Goal: Task Accomplishment & Management: Manage account settings

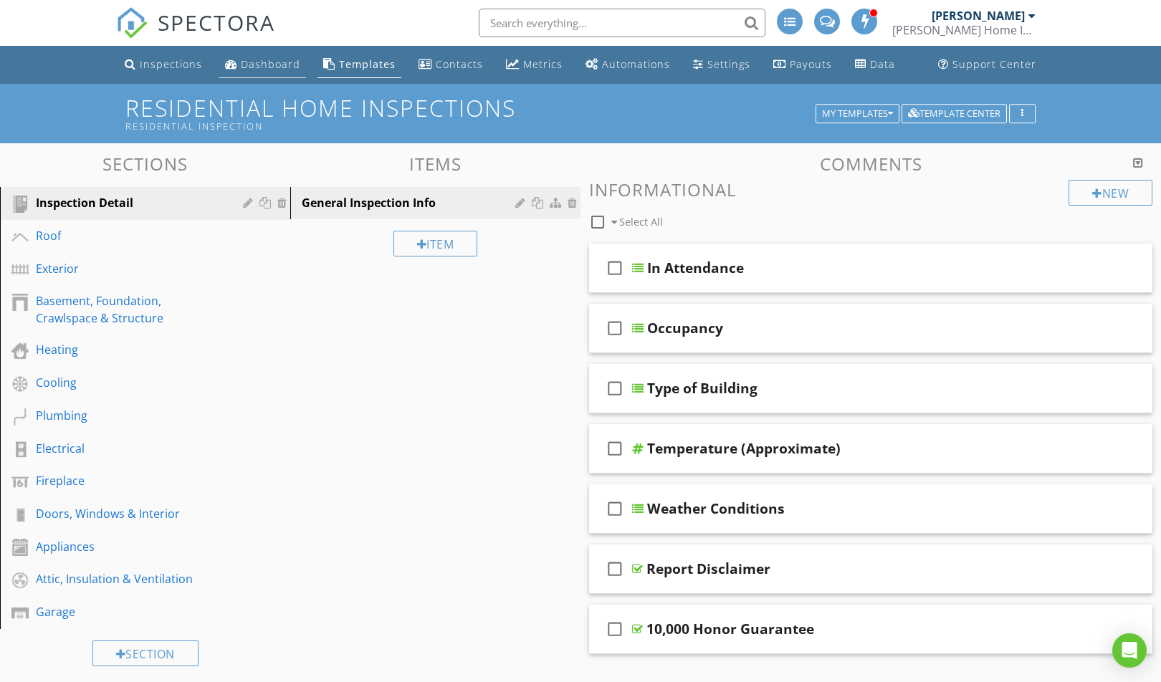
click at [257, 66] on div "Dashboard" at bounding box center [270, 64] width 59 height 14
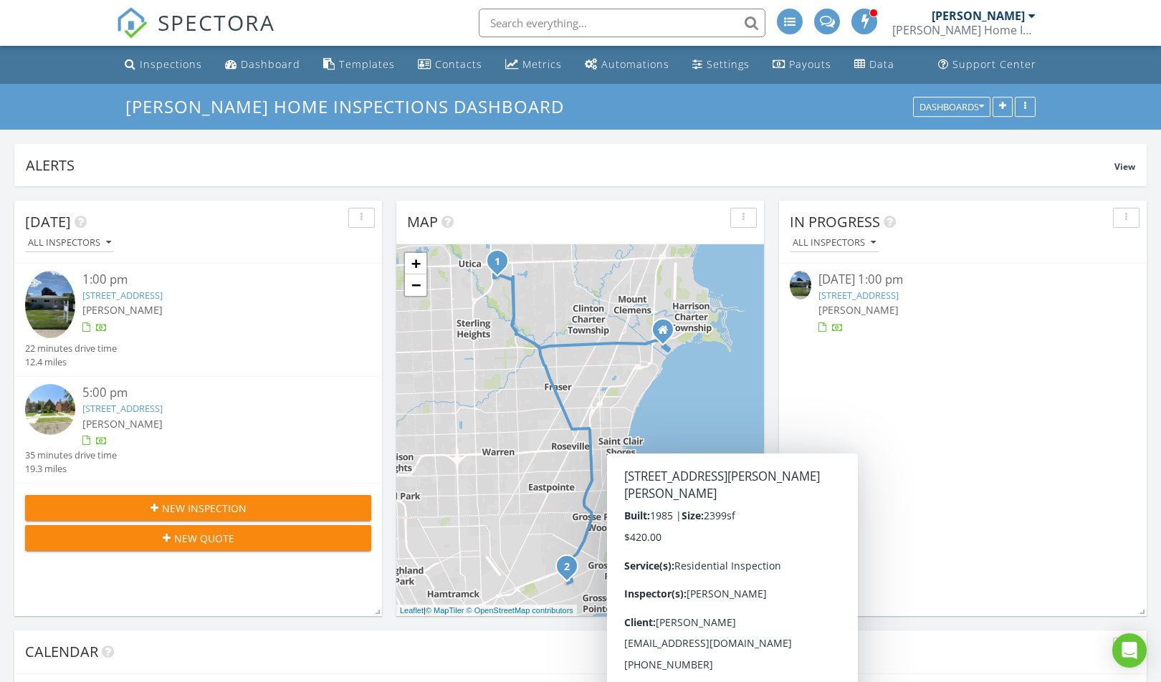
click at [899, 291] on link "[STREET_ADDRESS]" at bounding box center [858, 295] width 80 height 13
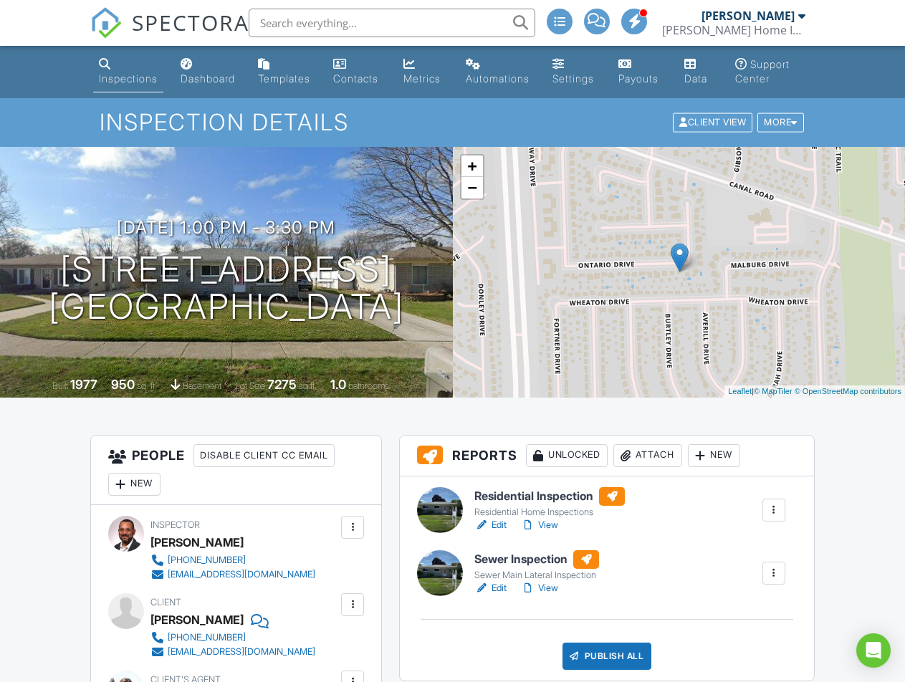
click at [502, 587] on link "Edit" at bounding box center [490, 588] width 32 height 14
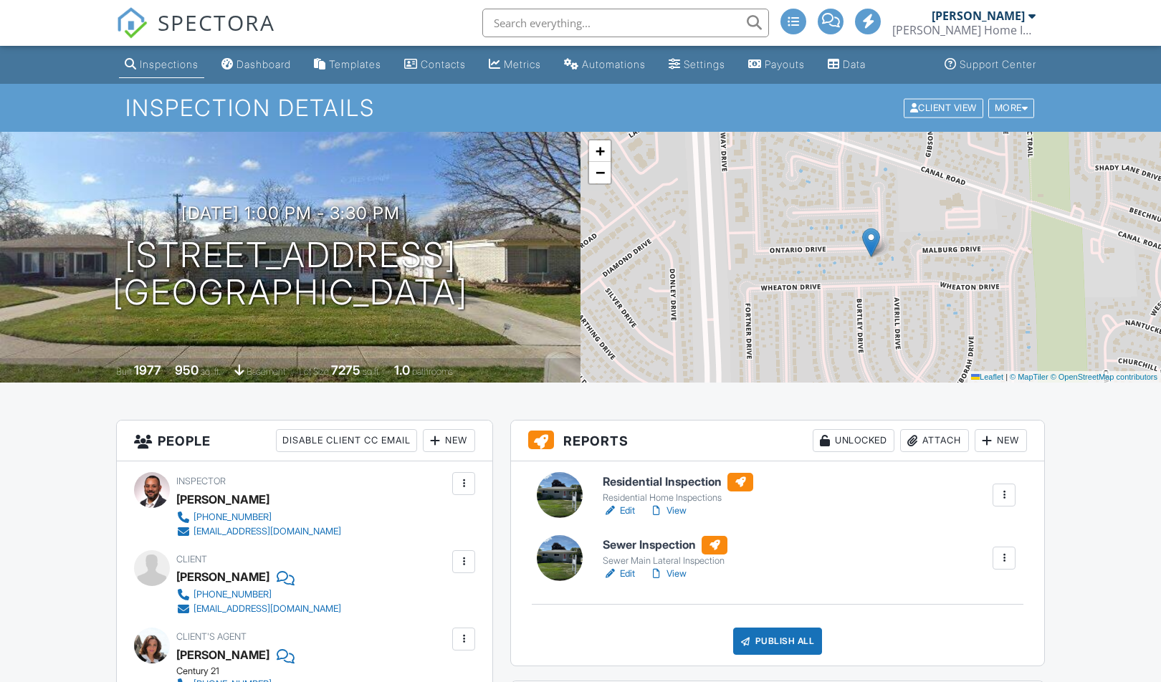
click at [679, 509] on link "View" at bounding box center [667, 511] width 37 height 14
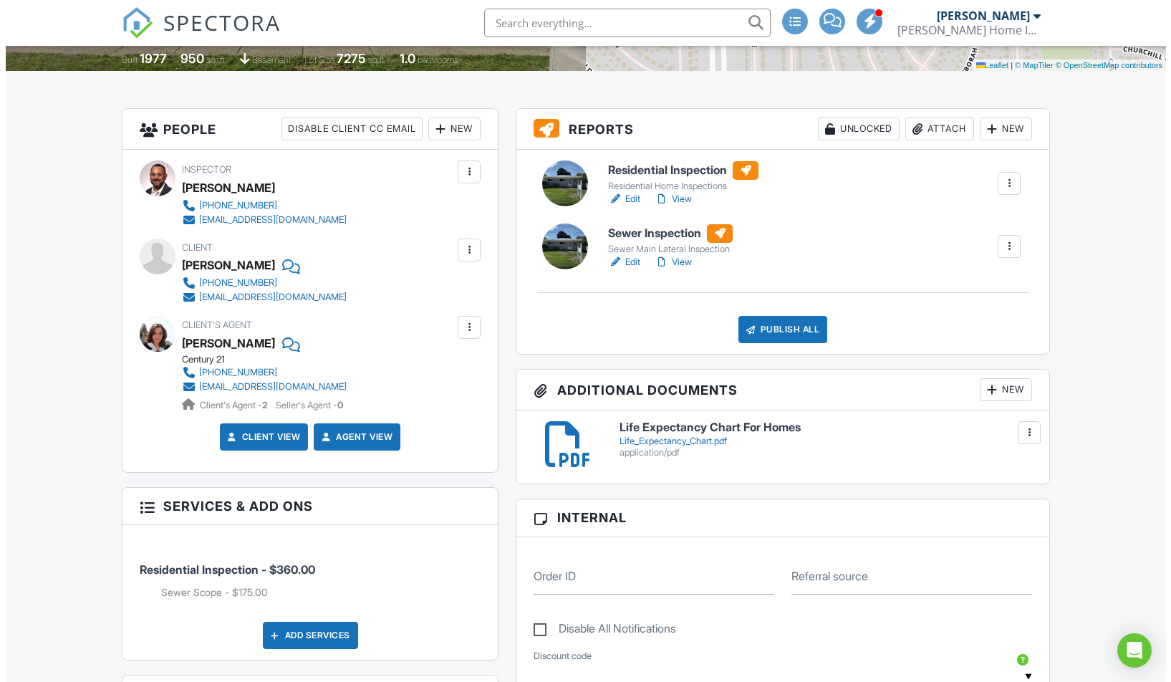
scroll to position [287, 0]
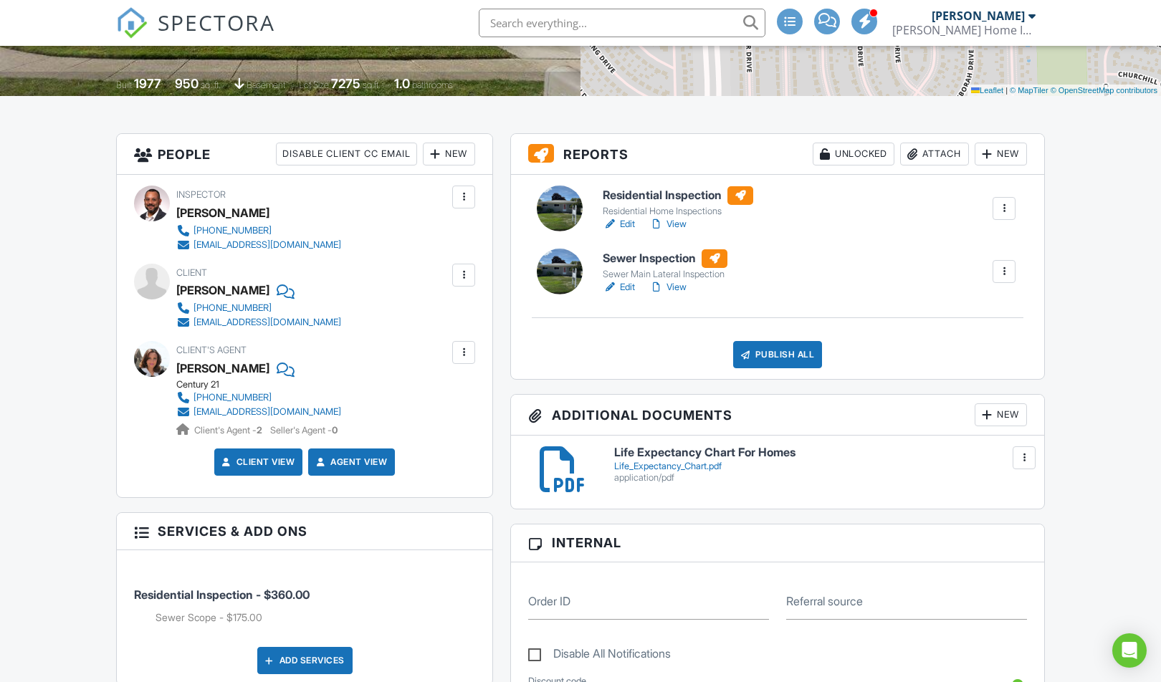
click at [791, 361] on div "Publish All" at bounding box center [778, 354] width 90 height 27
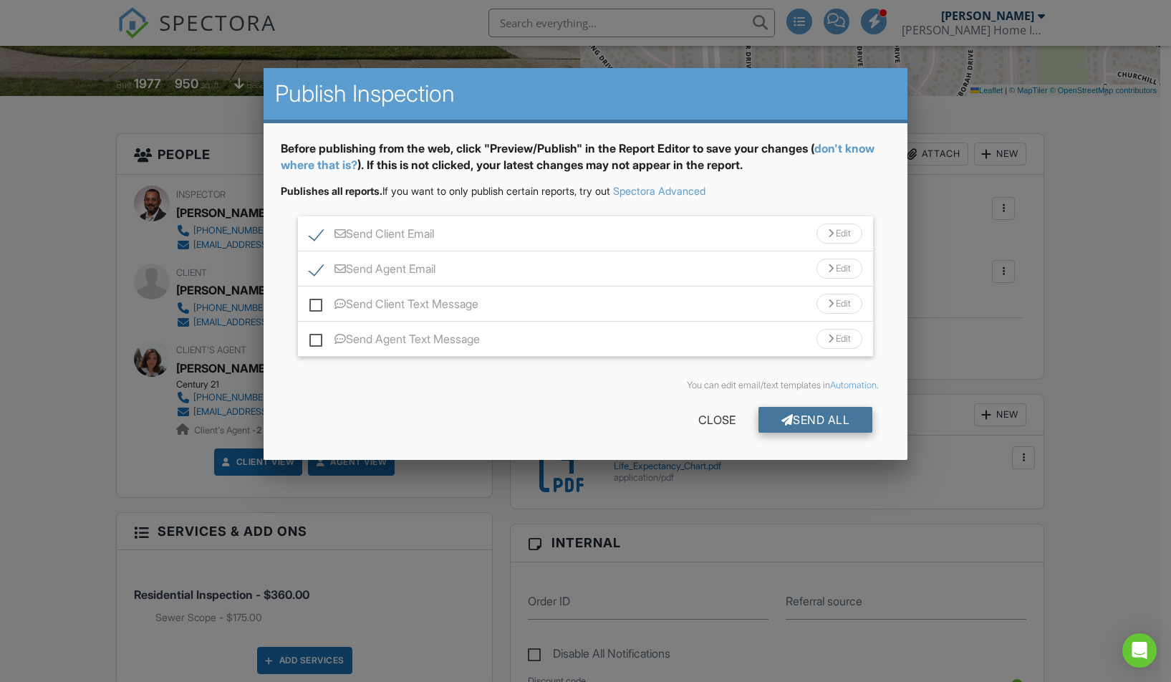
click at [795, 416] on div "Send All" at bounding box center [816, 420] width 115 height 26
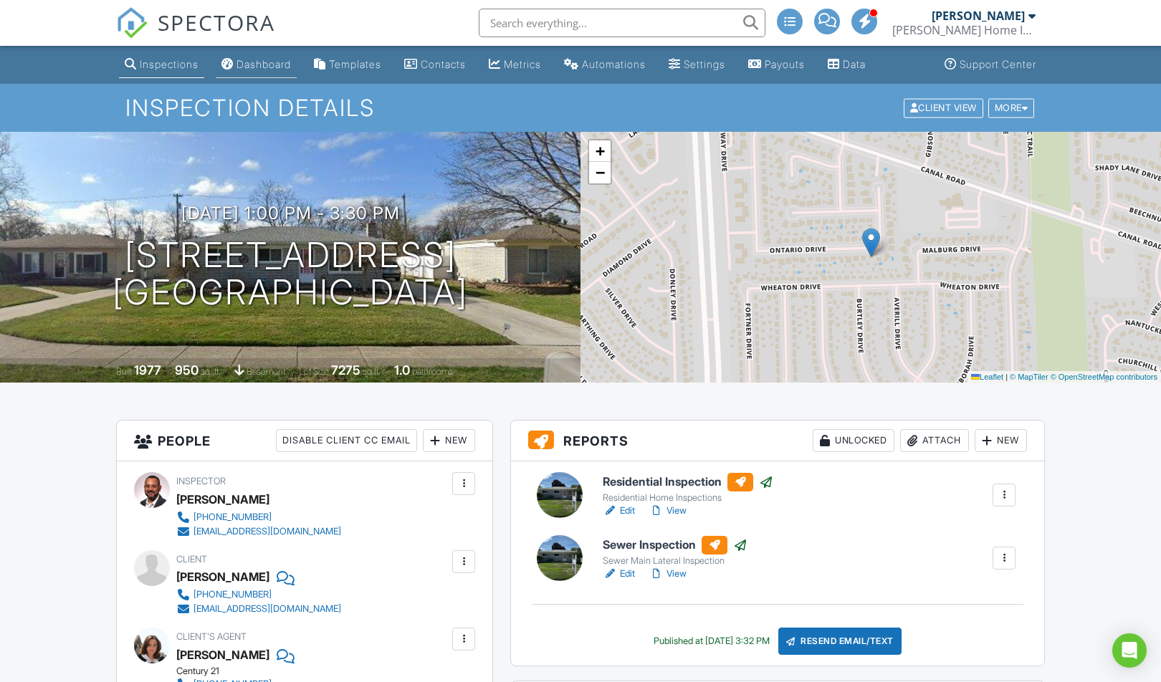
click at [285, 66] on div "Dashboard" at bounding box center [263, 64] width 54 height 12
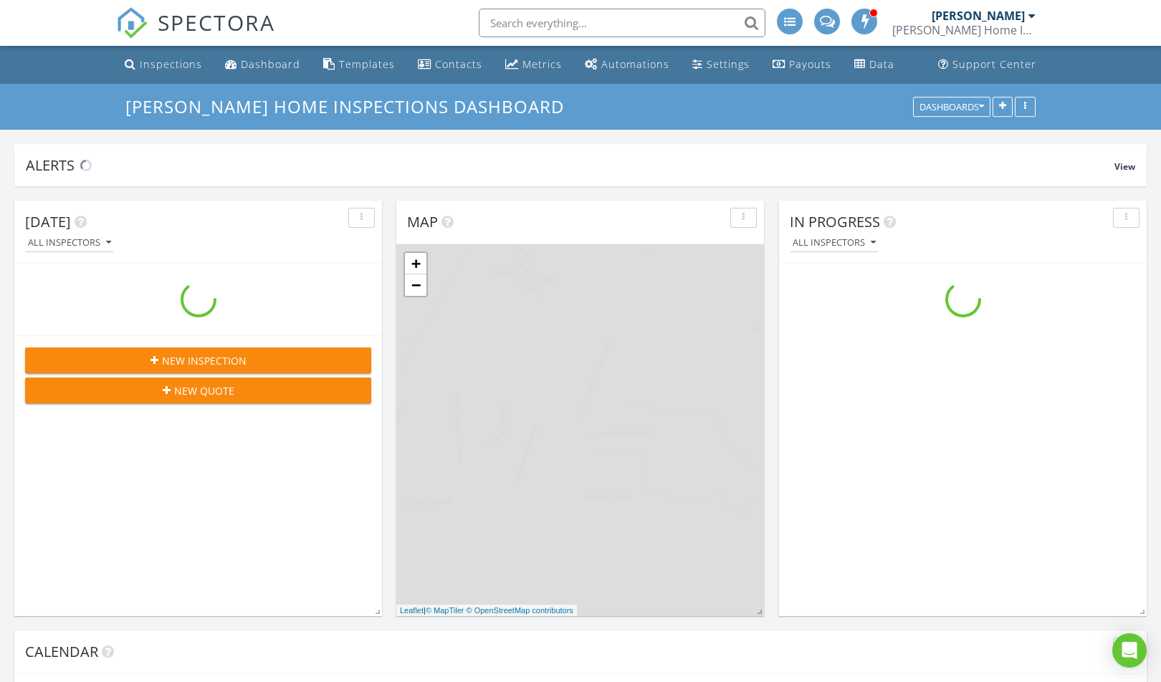
scroll to position [1792, 1183]
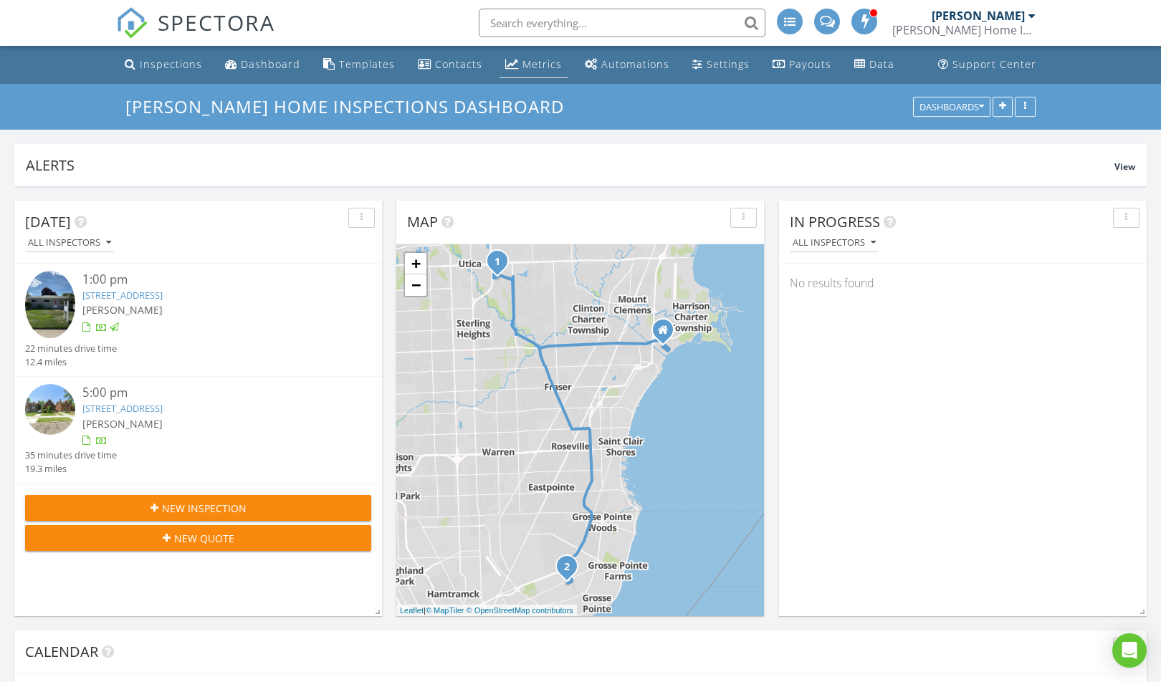
click at [538, 64] on div "Metrics" at bounding box center [541, 64] width 39 height 14
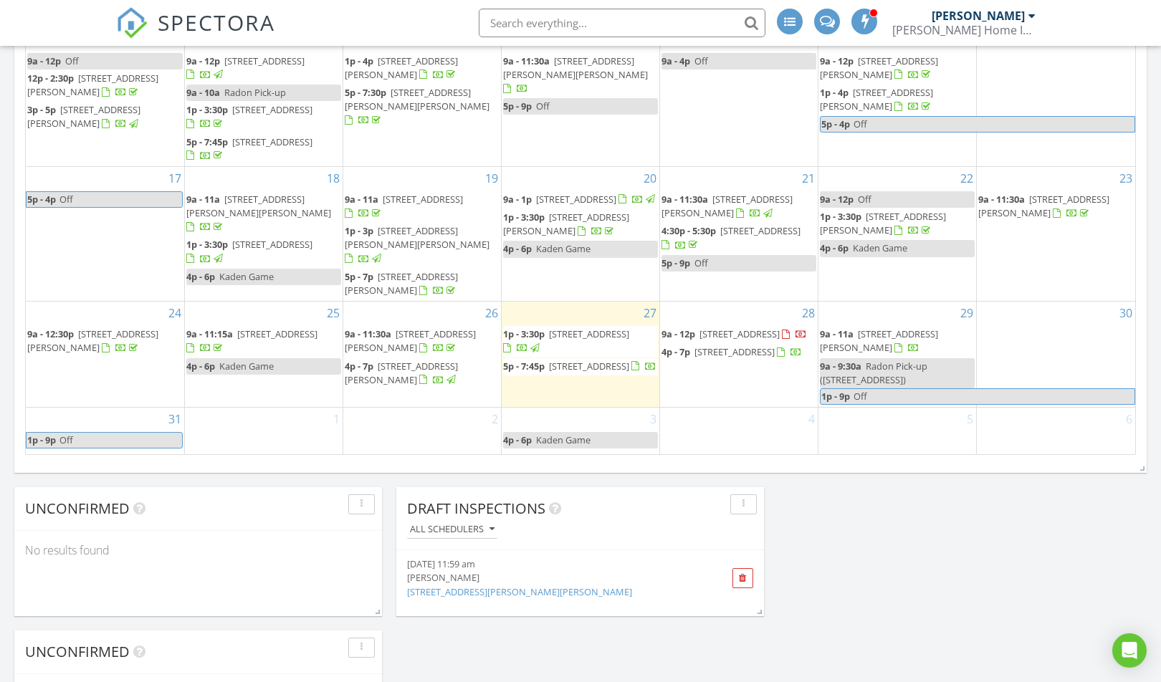
scroll to position [106, 0]
